Goal: Task Accomplishment & Management: Complete application form

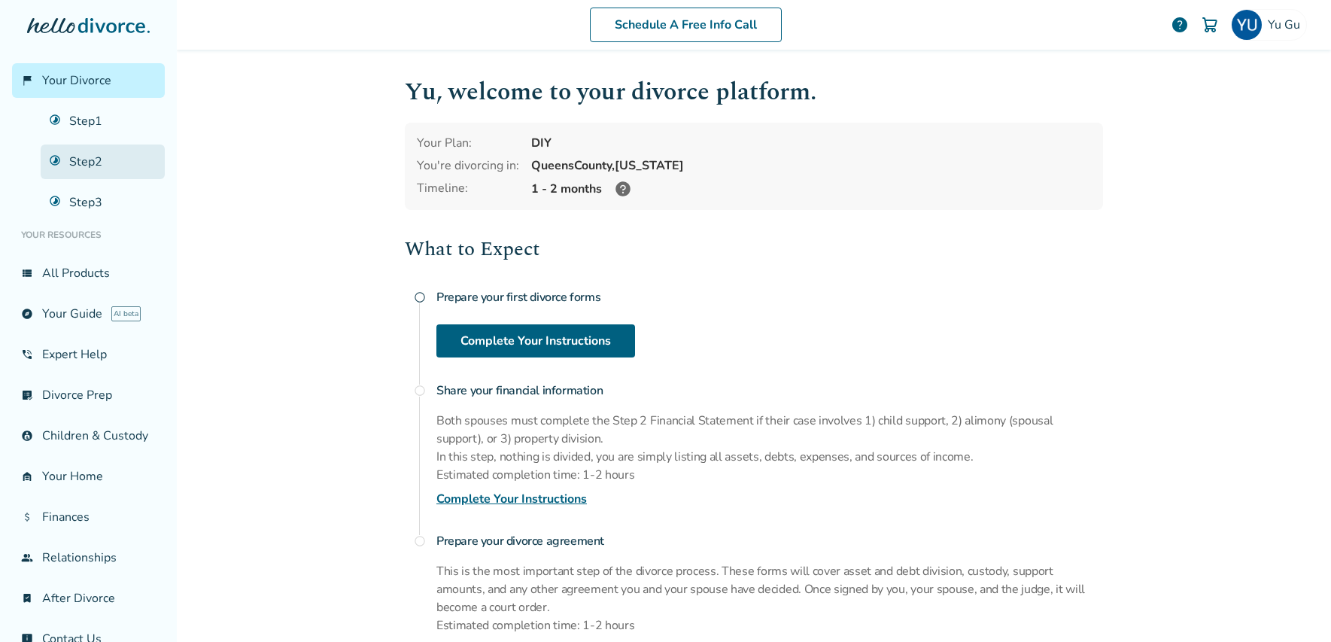
drag, startPoint x: 96, startPoint y: 149, endPoint x: 105, endPoint y: 150, distance: 8.3
click at [97, 150] on link "Step 2" at bounding box center [103, 161] width 124 height 35
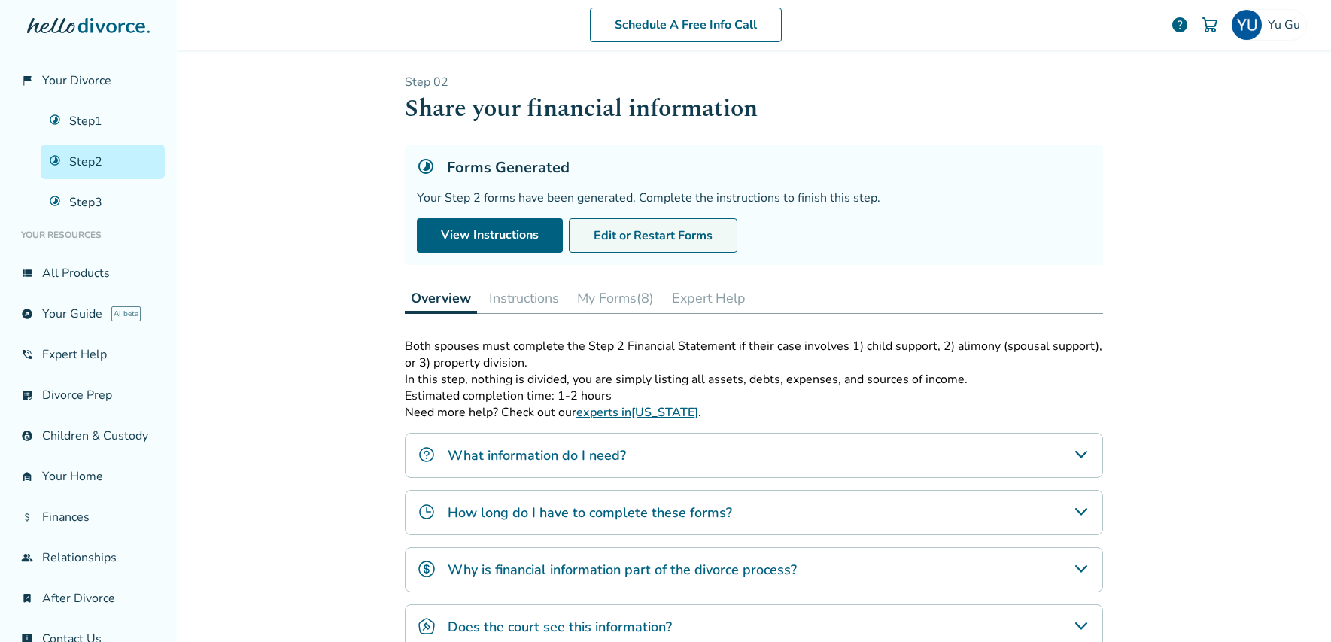
click at [621, 244] on button "Edit or Restart Forms" at bounding box center [653, 235] width 169 height 35
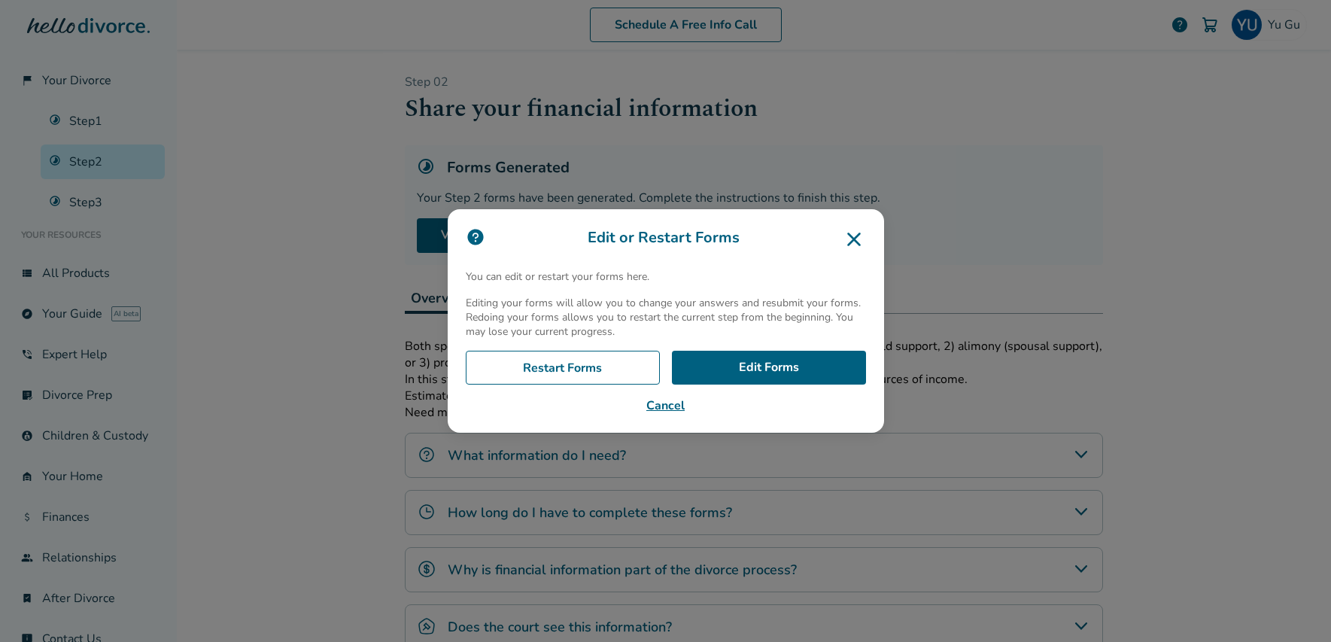
click at [860, 244] on icon at bounding box center [854, 239] width 24 height 24
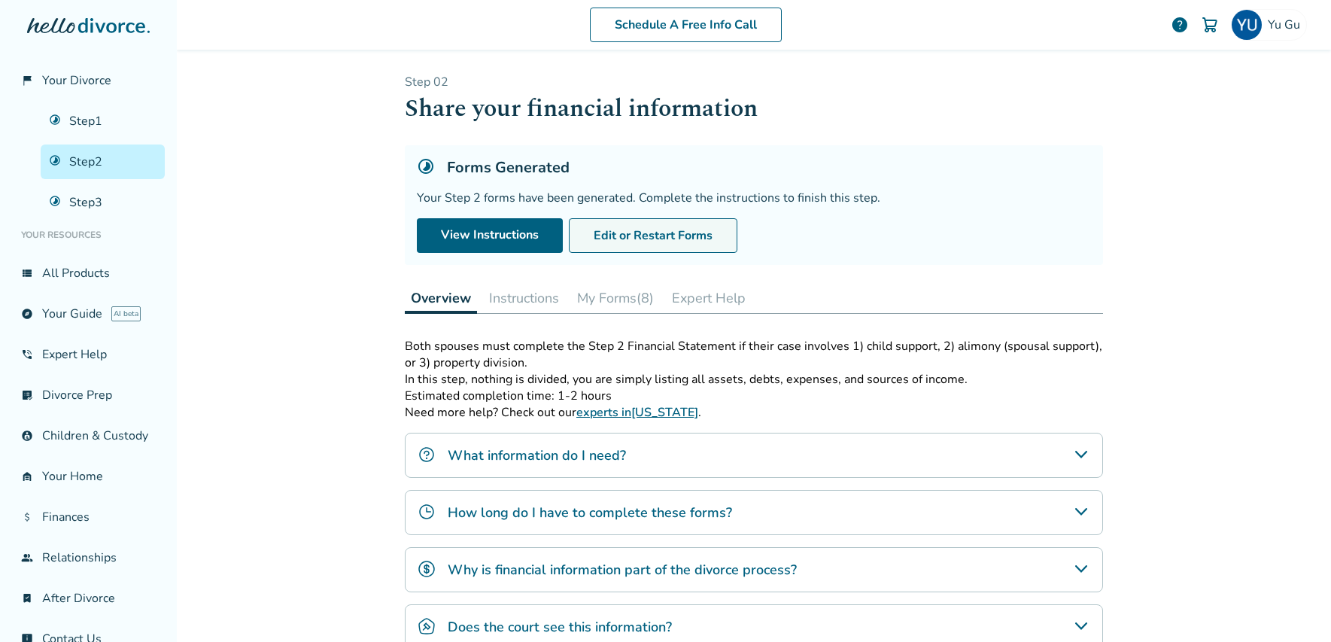
click at [618, 230] on button "Edit or Restart Forms" at bounding box center [653, 235] width 169 height 35
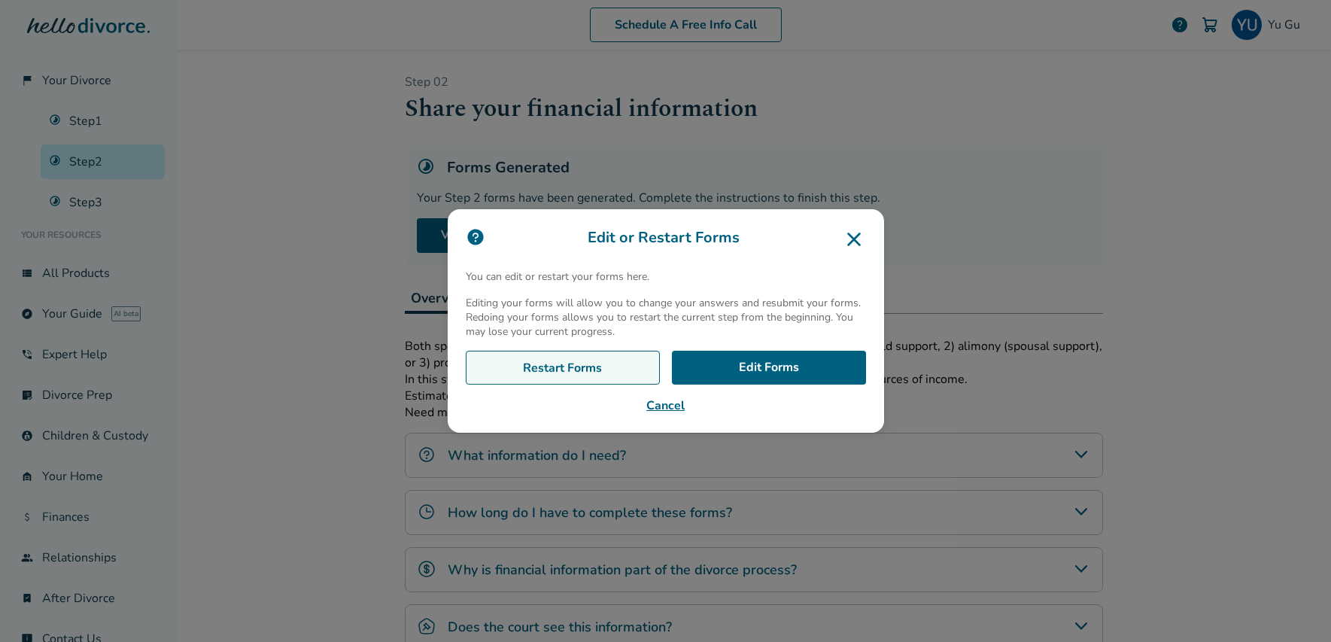
click at [642, 367] on link "Restart Forms" at bounding box center [563, 368] width 194 height 35
